Goal: Information Seeking & Learning: Learn about a topic

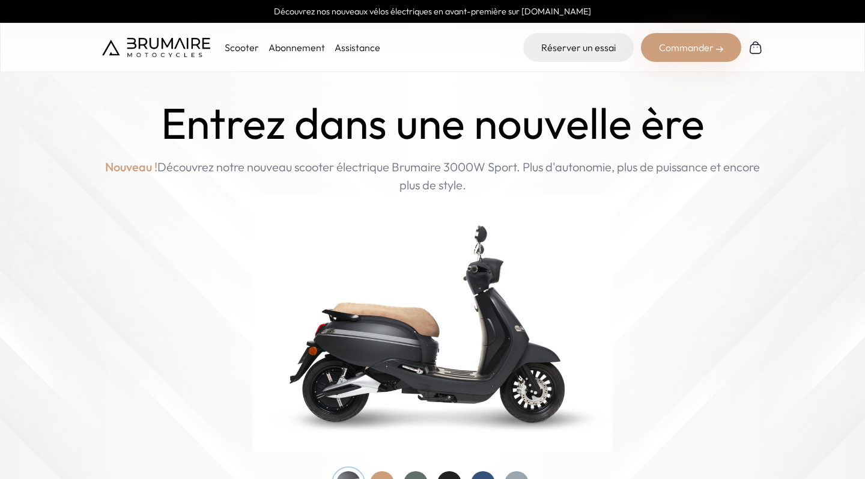
click at [484, 471] on div at bounding box center [483, 483] width 24 height 24
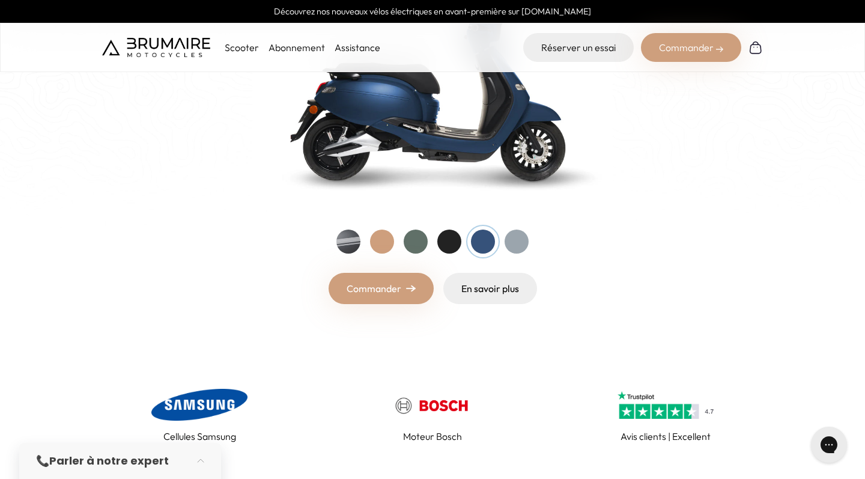
scroll to position [237, 0]
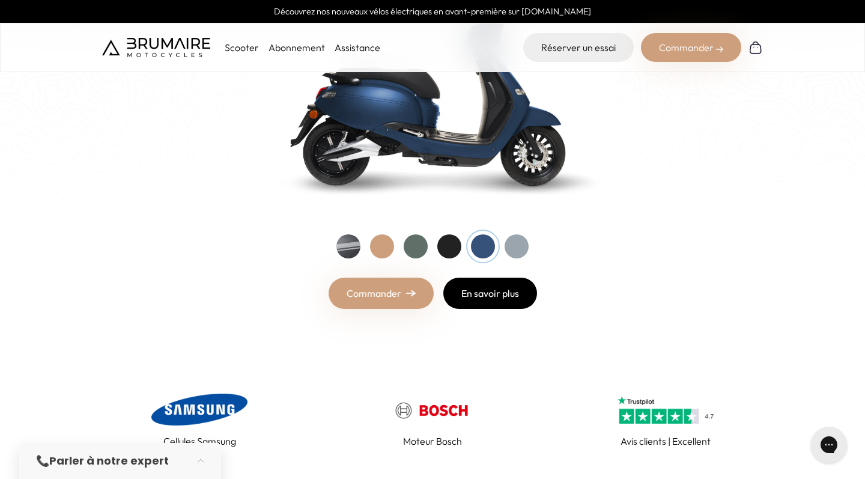
click at [487, 303] on link "En savoir plus" at bounding box center [490, 293] width 94 height 31
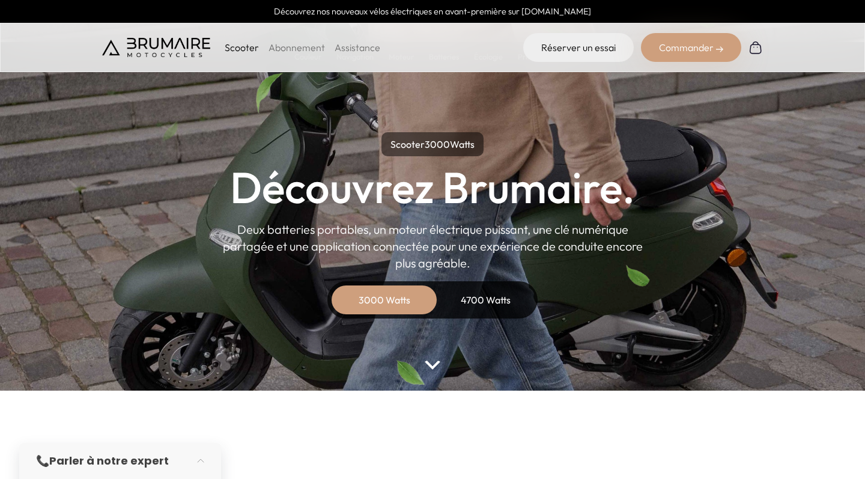
click at [481, 299] on div "4700 Watts" at bounding box center [485, 299] width 96 height 29
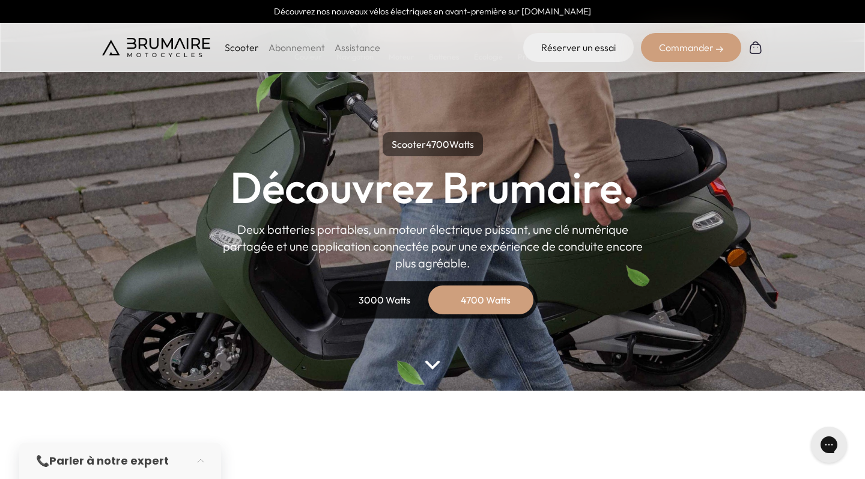
click at [422, 299] on div "3000 Watts" at bounding box center [384, 299] width 96 height 29
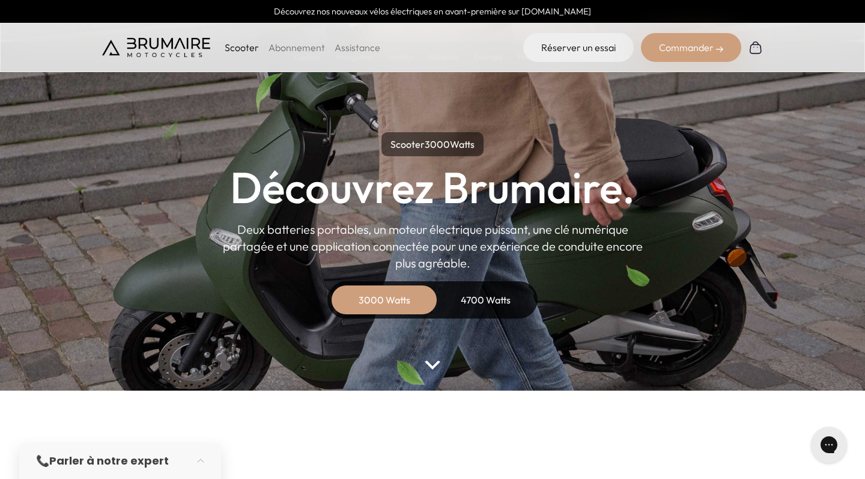
click at [476, 307] on div "4700 Watts" at bounding box center [485, 299] width 96 height 29
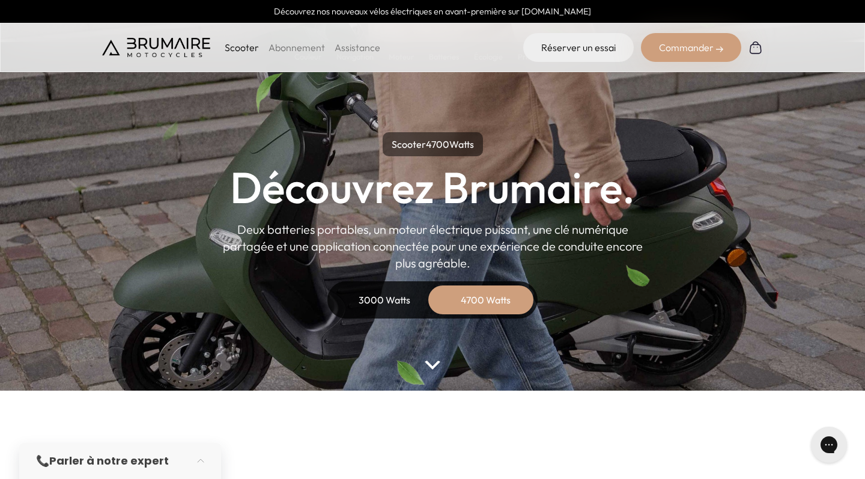
click at [388, 301] on div "3000 Watts" at bounding box center [384, 299] width 96 height 29
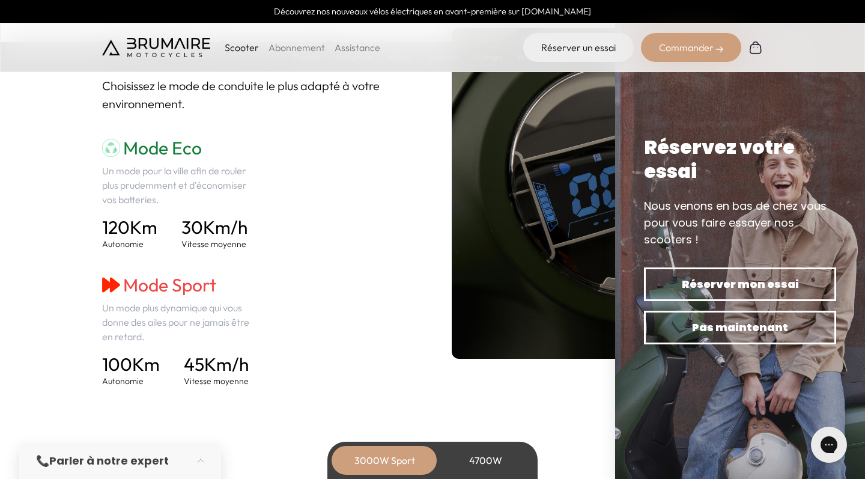
scroll to position [1691, 0]
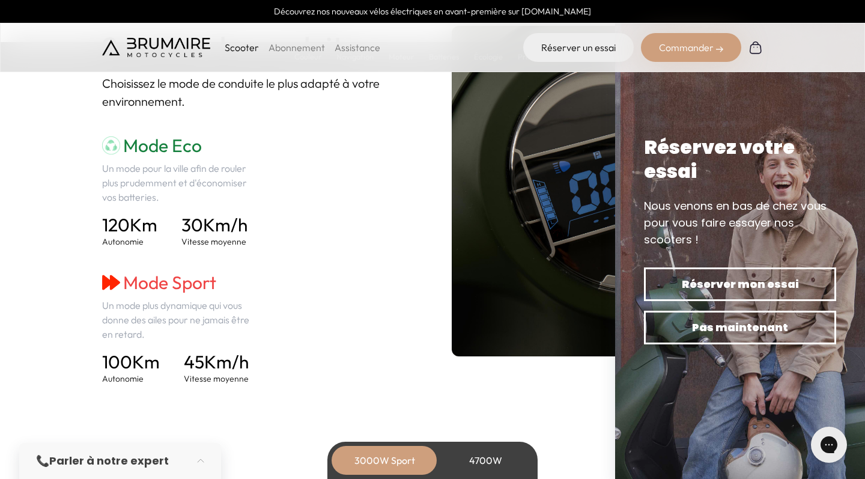
click at [61, 239] on section "Navigation 2 modes de conduite. Choisissez le mode de conduite le plus adapté à…" at bounding box center [432, 191] width 865 height 503
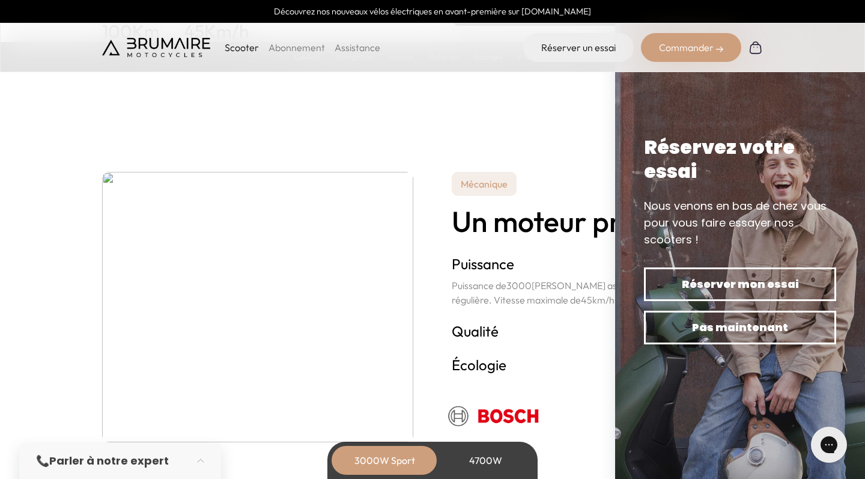
scroll to position [2025, 0]
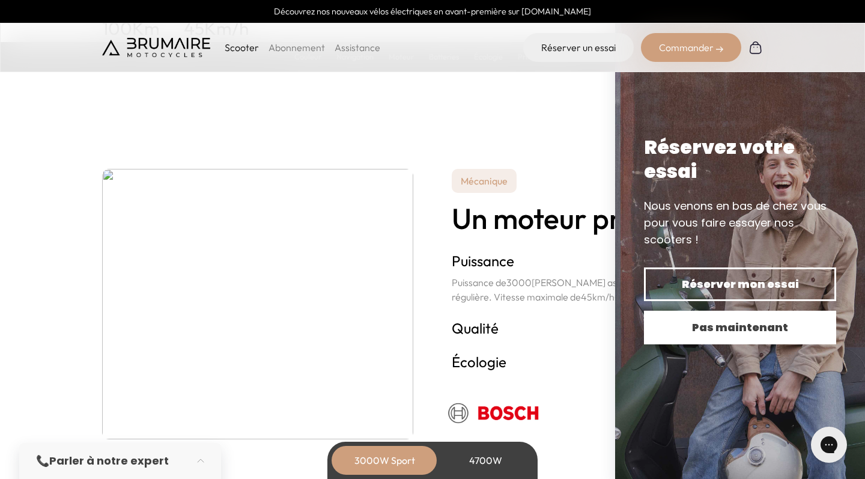
click at [757, 333] on span "Pas maintenant" at bounding box center [740, 327] width 150 height 17
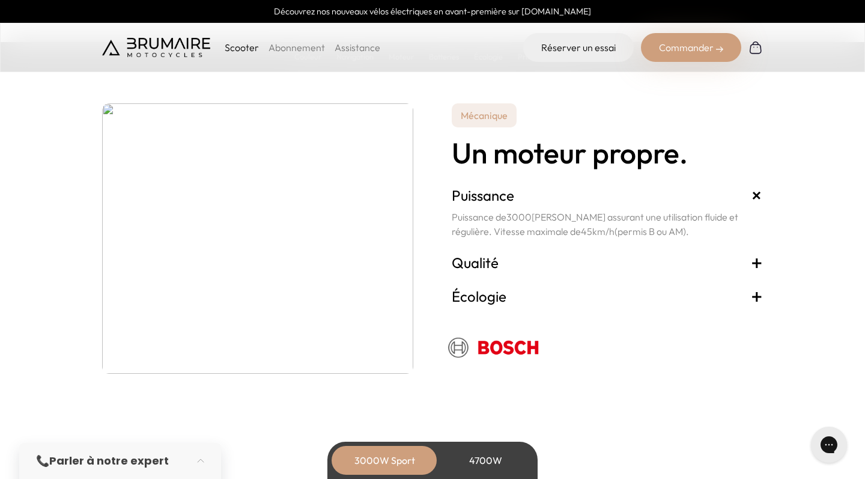
scroll to position [2091, 0]
click at [611, 264] on h3 "Qualité +" at bounding box center [607, 261] width 311 height 19
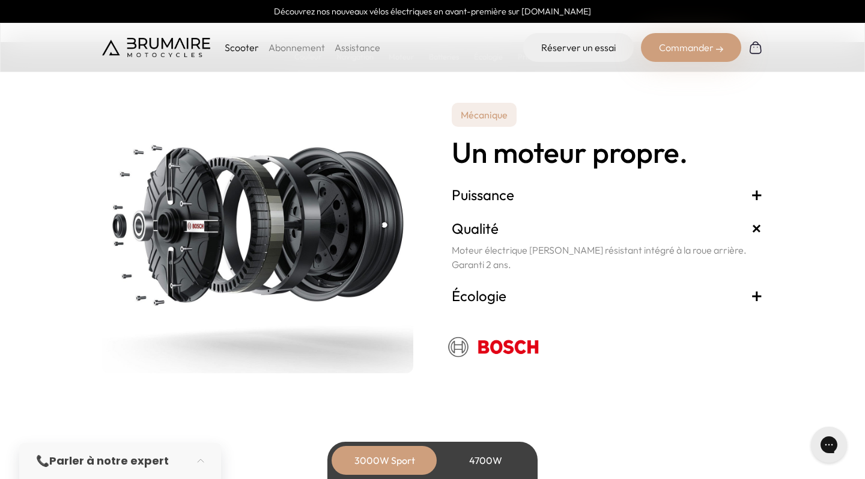
click at [604, 294] on h3 "Écologie +" at bounding box center [607, 295] width 311 height 19
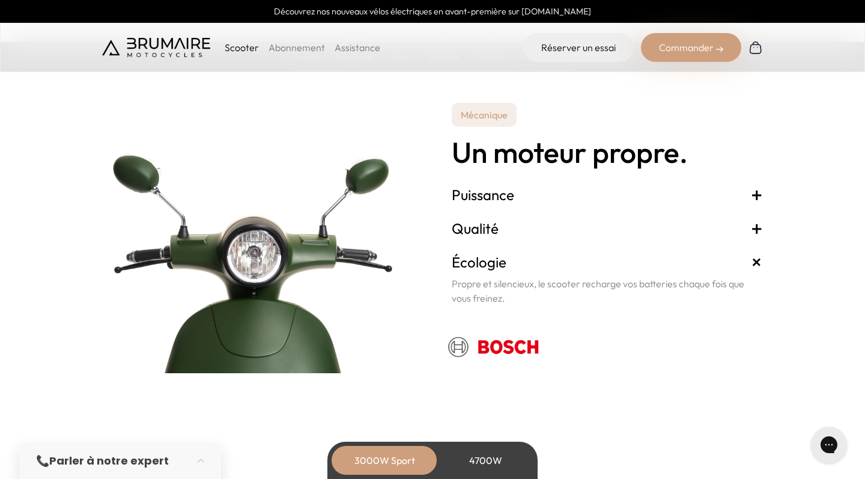
click at [606, 211] on div "Qualité + Moteur électrique [PERSON_NAME] résistant intégré à la roue arrière. …" at bounding box center [607, 228] width 311 height 34
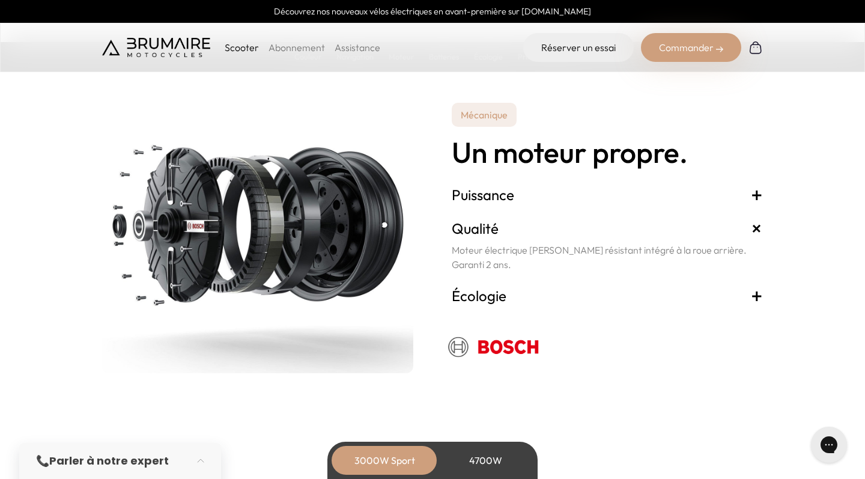
click at [607, 195] on h3 "Puissance +" at bounding box center [607, 194] width 311 height 19
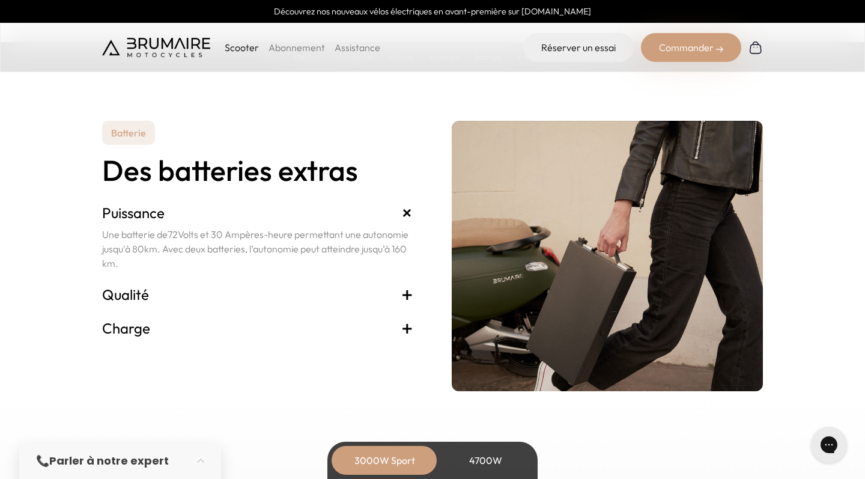
scroll to position [2462, 0]
drag, startPoint x: 177, startPoint y: 231, endPoint x: 299, endPoint y: 257, distance: 124.5
click at [299, 257] on p "Une batterie de 72 Volts et 30 Ampères-heure permettant une autonomie jusqu'à 8…" at bounding box center [257, 248] width 311 height 43
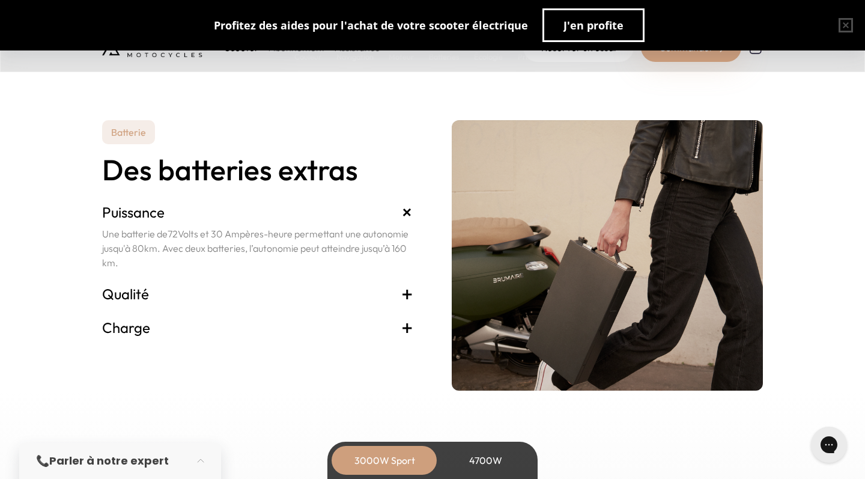
click at [282, 291] on h3 "Qualité +" at bounding box center [257, 293] width 311 height 19
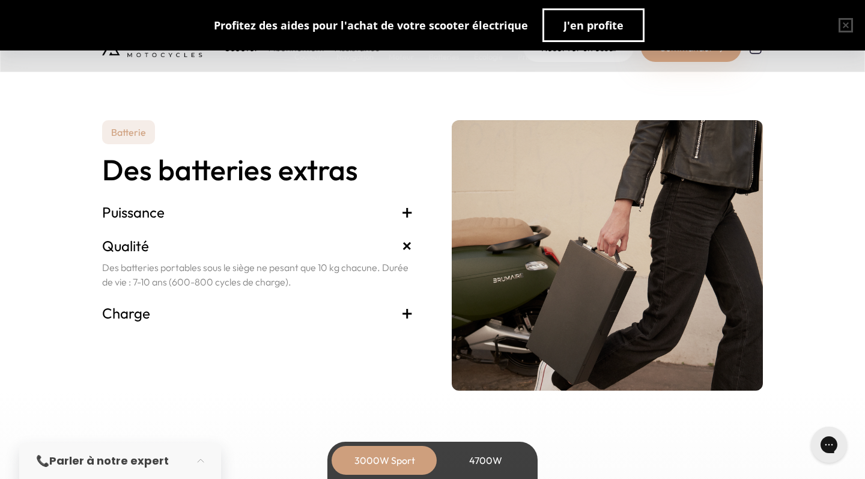
click at [271, 314] on h3 "Charge +" at bounding box center [257, 312] width 311 height 19
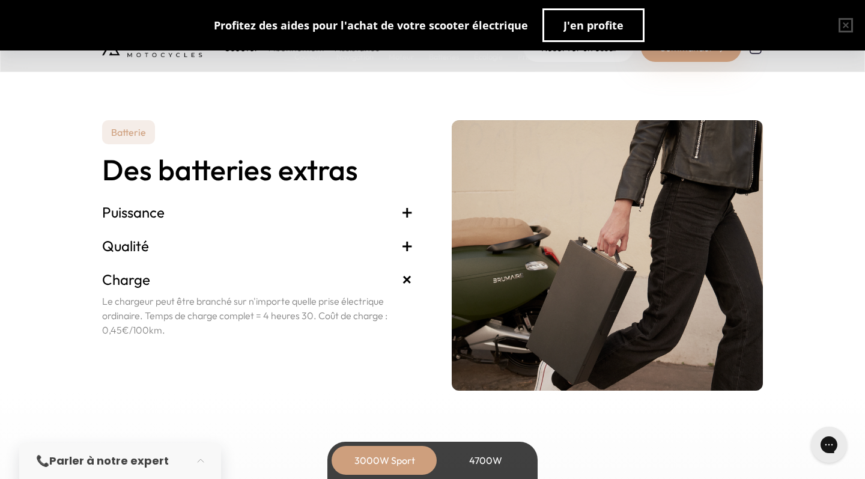
click at [277, 248] on h3 "Qualité +" at bounding box center [257, 245] width 311 height 19
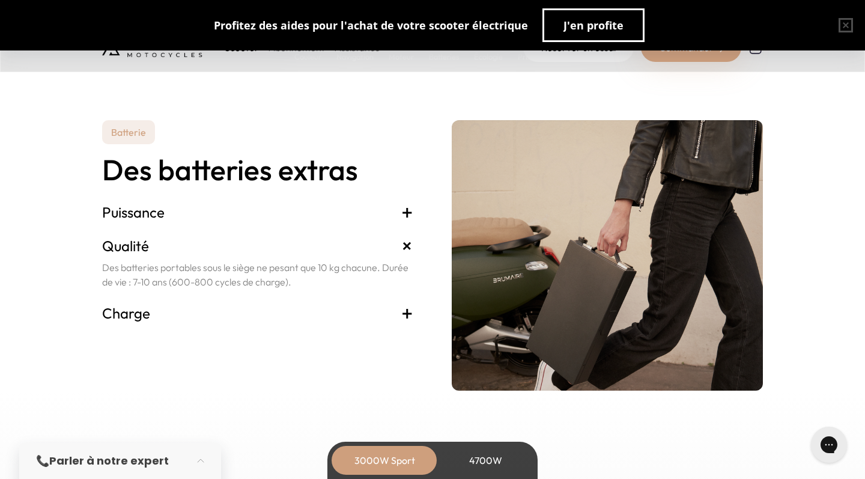
click at [264, 314] on h3 "Charge +" at bounding box center [257, 312] width 311 height 19
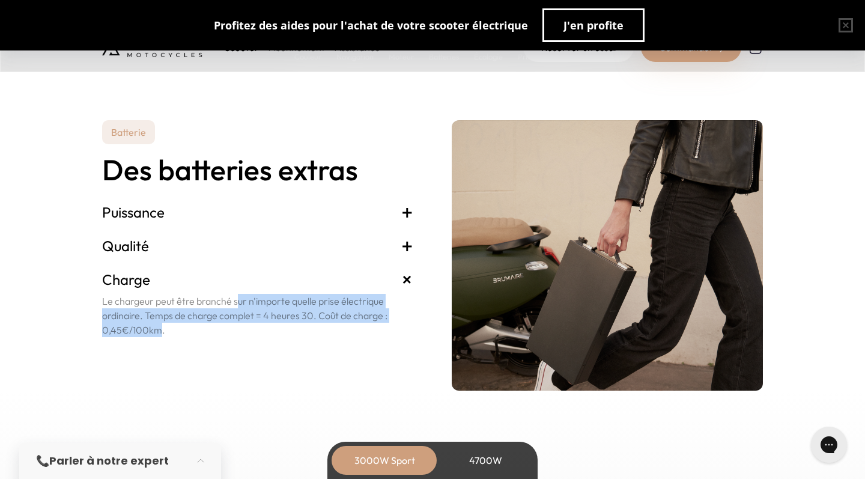
drag, startPoint x: 191, startPoint y: 302, endPoint x: 98, endPoint y: 328, distance: 96.6
click at [98, 328] on section "Batterie Des batteries extras Puissance + Une batterie de 72 Volts et 30 Ampère…" at bounding box center [432, 226] width 865 height 328
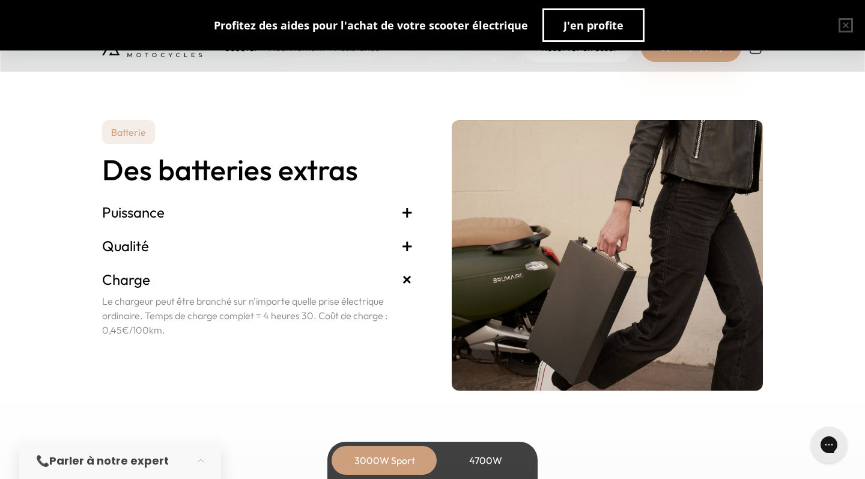
click at [98, 328] on section "Batterie Des batteries extras Puissance + Une batterie de 72 Volts et 30 Ampère…" at bounding box center [432, 226] width 865 height 328
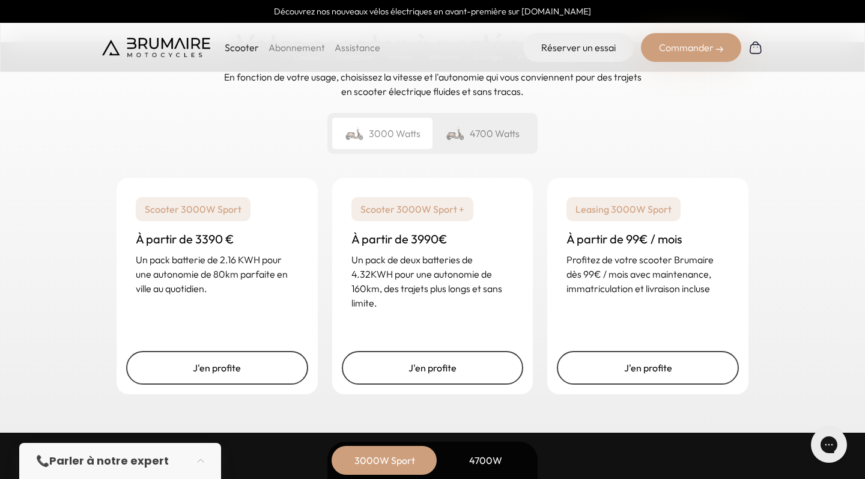
scroll to position [2909, 0]
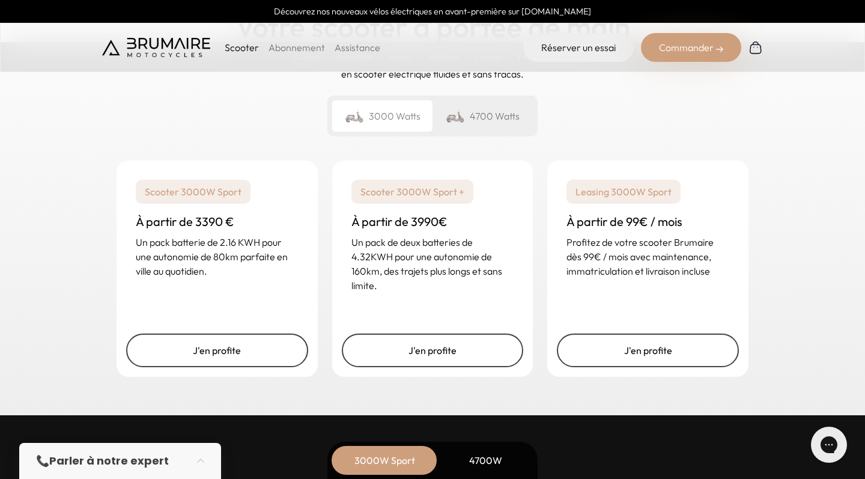
click at [481, 121] on div "4700 Watts" at bounding box center [483, 115] width 100 height 31
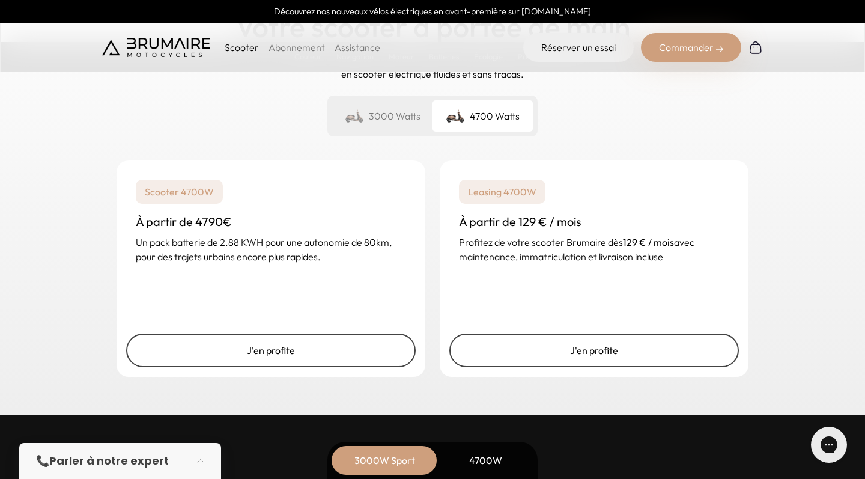
click at [400, 119] on div "3000 Watts" at bounding box center [382, 115] width 100 height 31
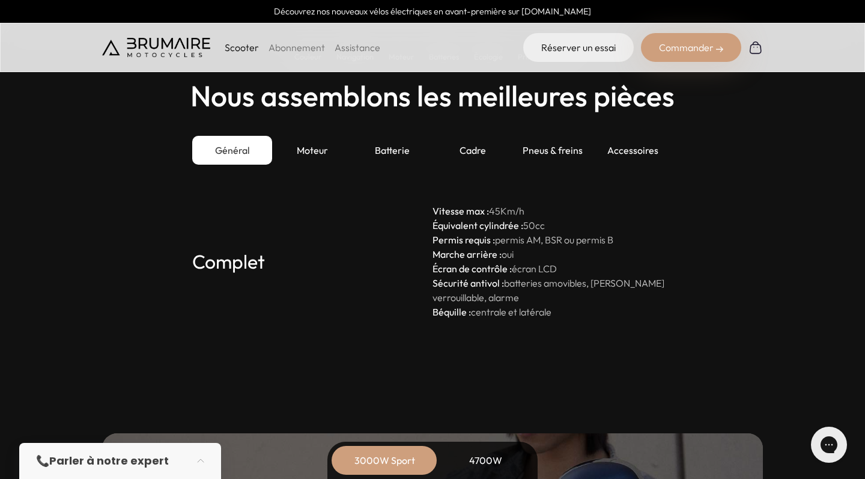
scroll to position [3294, 0]
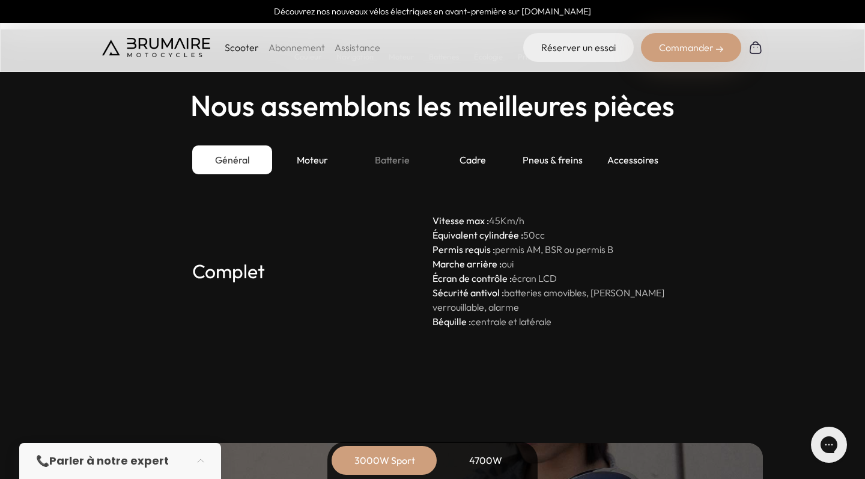
click at [395, 156] on div "Batterie" at bounding box center [393, 159] width 80 height 29
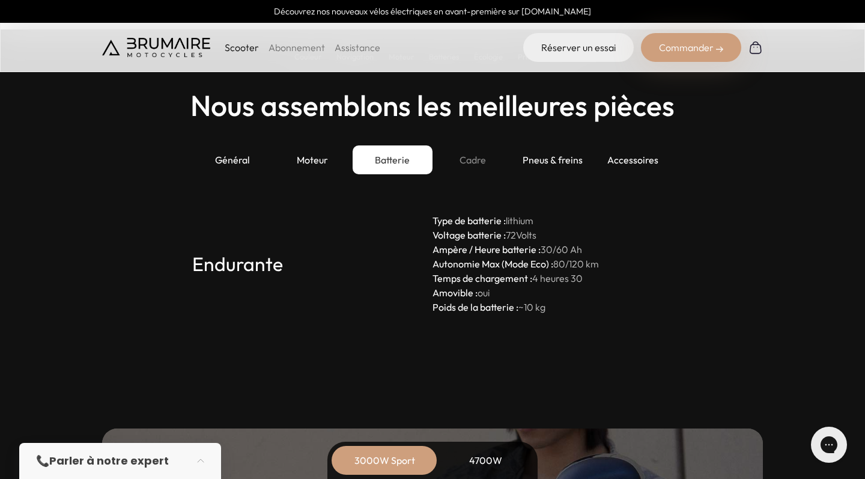
click at [470, 166] on div "Cadre" at bounding box center [473, 159] width 80 height 29
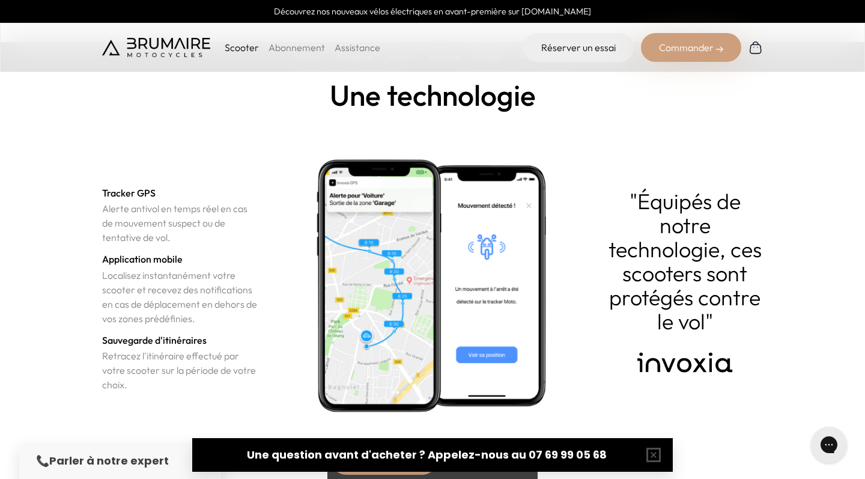
scroll to position [4114, 0]
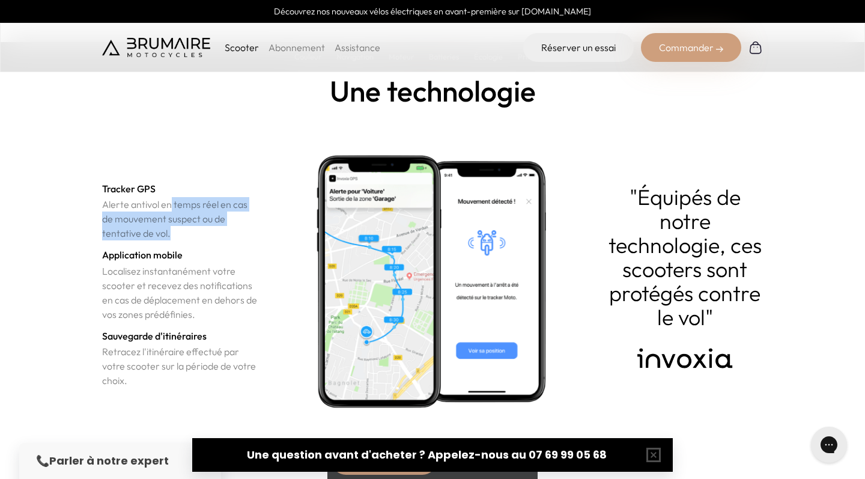
drag, startPoint x: 172, startPoint y: 202, endPoint x: 190, endPoint y: 233, distance: 35.3
click at [190, 233] on p "Alerte antivol en temps réel en cas de mouvement suspect ou de tentative de vol." at bounding box center [180, 218] width 156 height 43
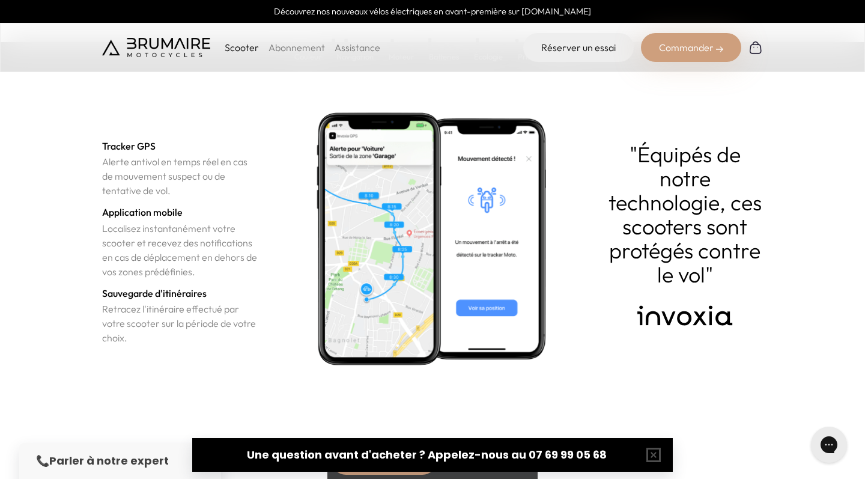
scroll to position [4176, 0]
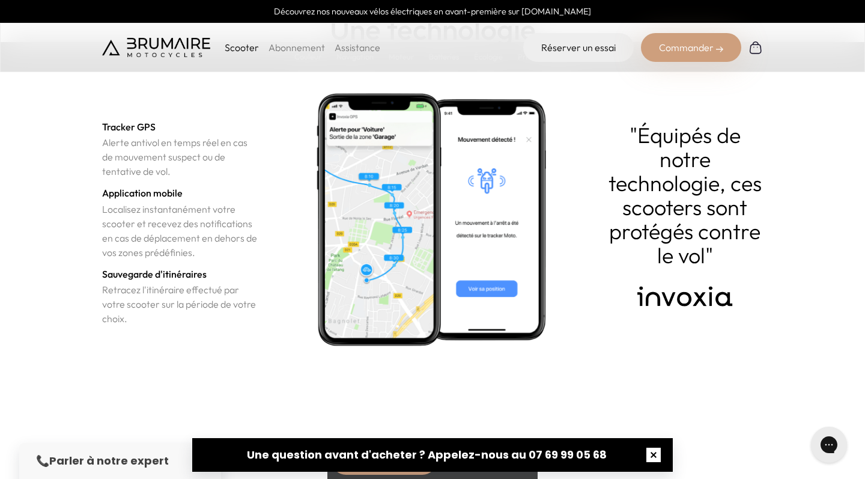
click at [660, 455] on button "button" at bounding box center [653, 455] width 38 height 38
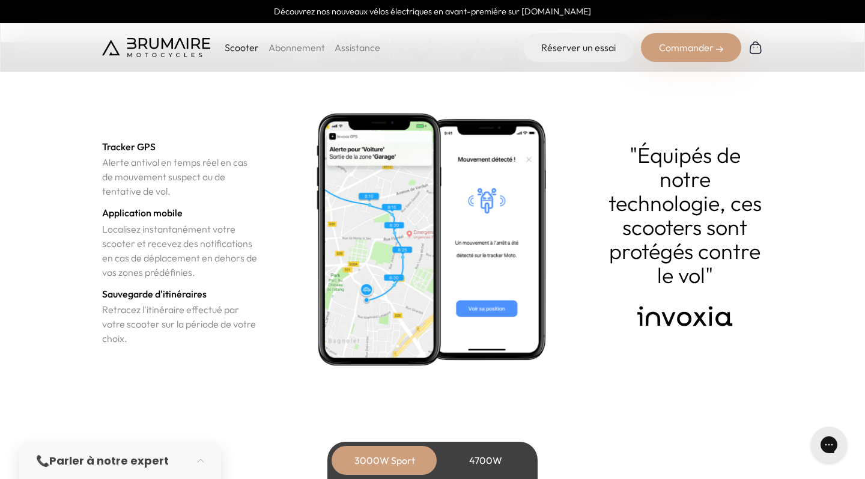
scroll to position [4155, 0]
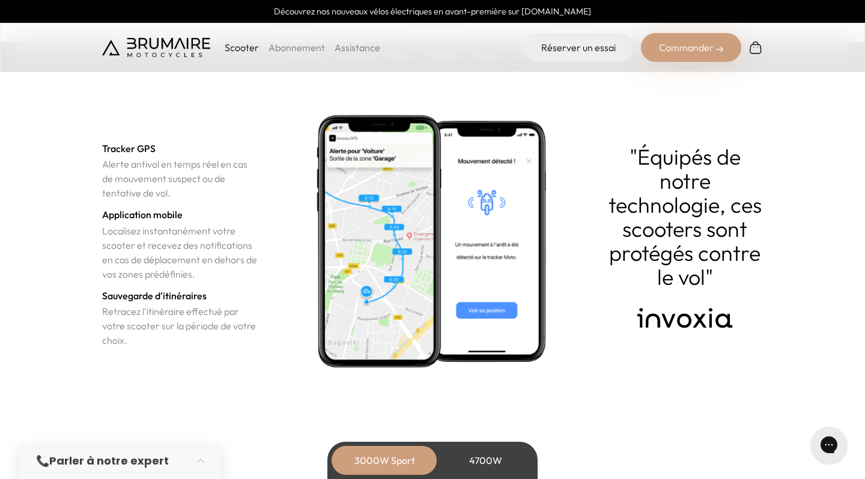
click at [692, 303] on img at bounding box center [685, 318] width 156 height 38
click at [686, 321] on img at bounding box center [685, 318] width 156 height 38
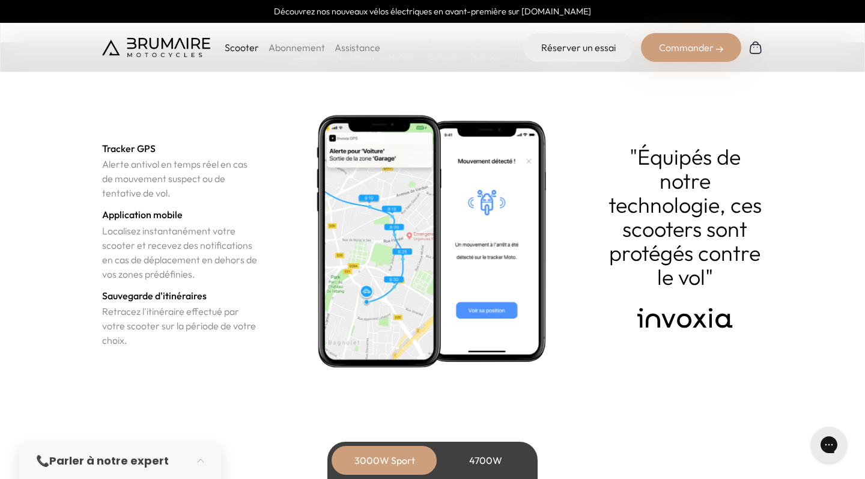
click at [686, 321] on img at bounding box center [685, 318] width 156 height 38
click at [456, 452] on div "4700W" at bounding box center [485, 460] width 96 height 29
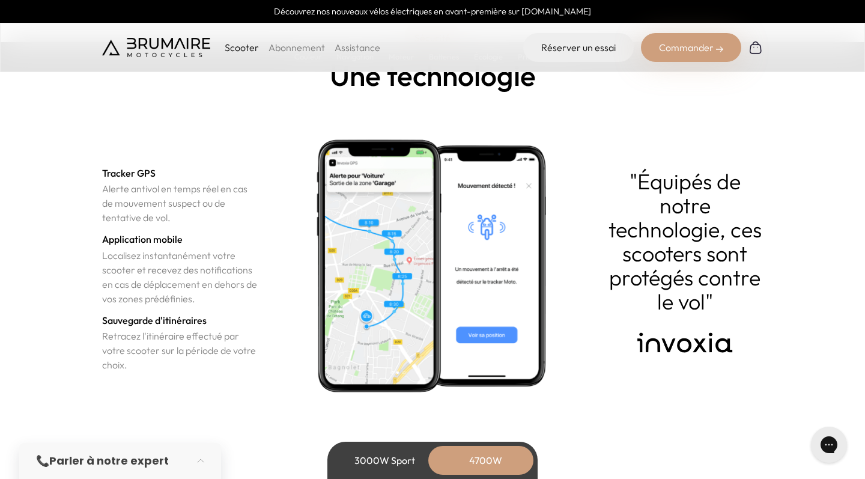
scroll to position [4245, 0]
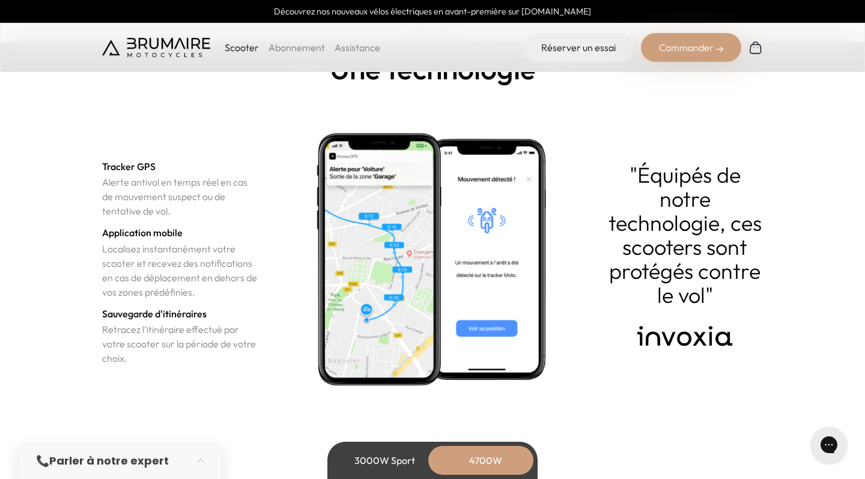
click at [408, 470] on div "3000W Sport" at bounding box center [384, 460] width 96 height 29
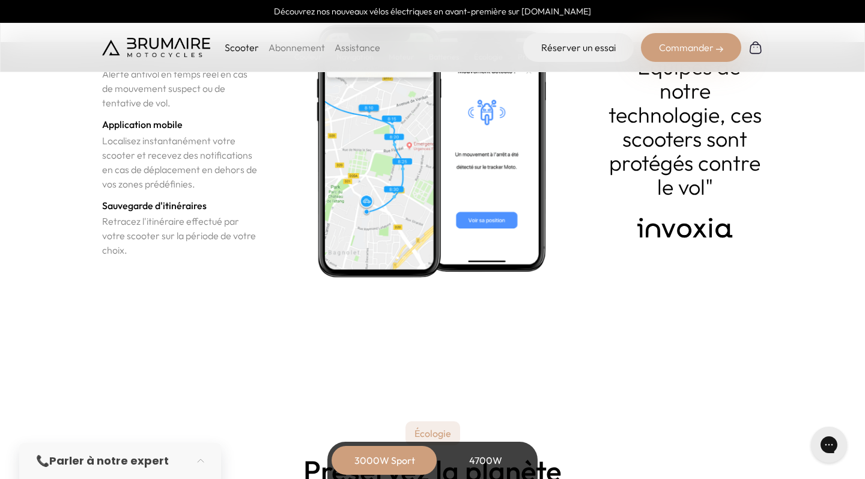
click at [466, 452] on div "4700W" at bounding box center [485, 460] width 96 height 29
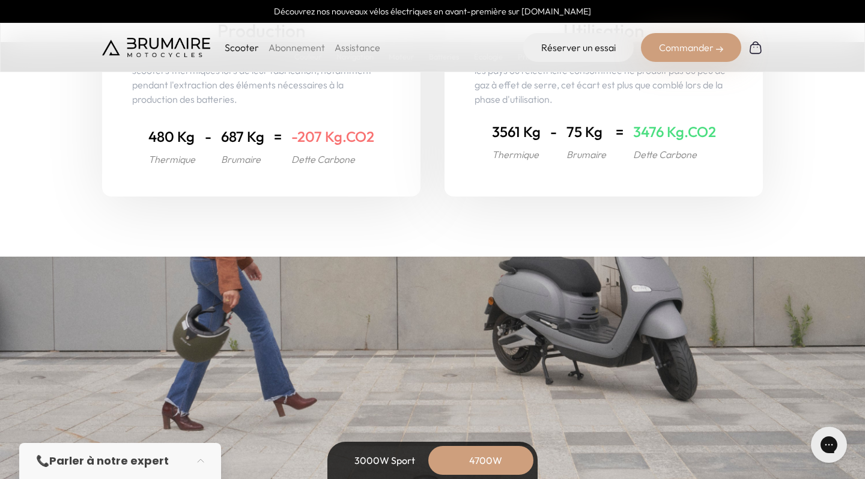
scroll to position [4957, 0]
